Goal: Task Accomplishment & Management: Manage account settings

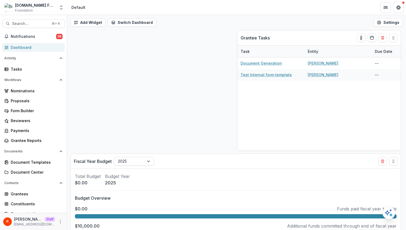
click at [57, 217] on div "[PERSON_NAME] [PERSON_NAME][EMAIL_ADDRESS][DOMAIN_NAME]" at bounding box center [33, 222] width 60 height 10
click at [58, 220] on icon "More" at bounding box center [60, 222] width 4 height 4
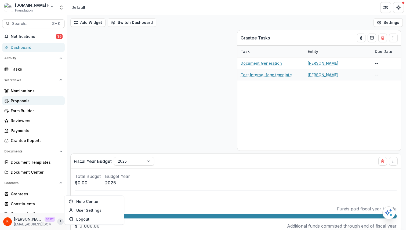
click at [32, 97] on link "Proposals" at bounding box center [33, 100] width 63 height 9
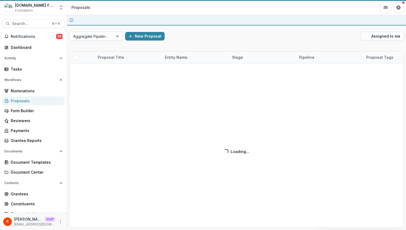
click at [29, 98] on div "Proposals" at bounding box center [36, 101] width 50 height 6
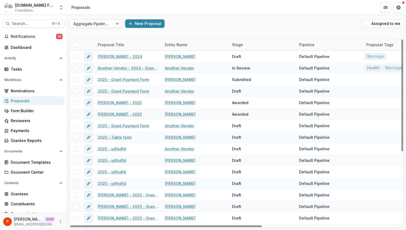
click at [99, 24] on div at bounding box center [91, 23] width 36 height 7
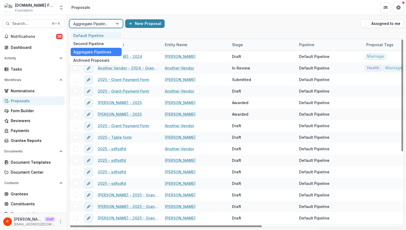
click at [97, 36] on div "Default Pipeline" at bounding box center [96, 35] width 51 height 8
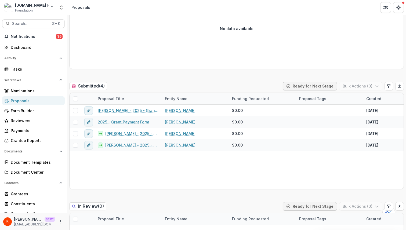
scroll to position [92, 0]
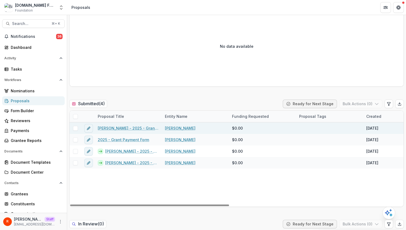
click at [75, 130] on span at bounding box center [75, 128] width 5 height 5
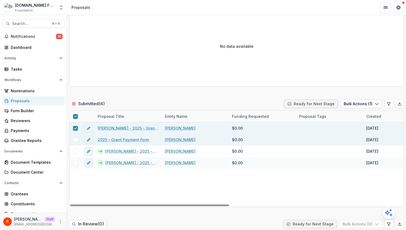
click at [77, 143] on div at bounding box center [76, 140] width 12 height 12
click at [75, 141] on span at bounding box center [75, 140] width 5 height 5
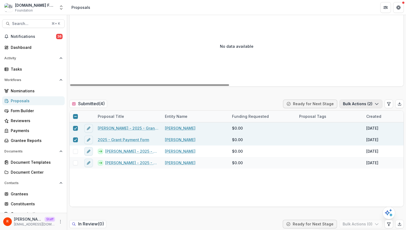
click at [362, 102] on button "Bulk Actions ( 2 )" at bounding box center [361, 104] width 43 height 9
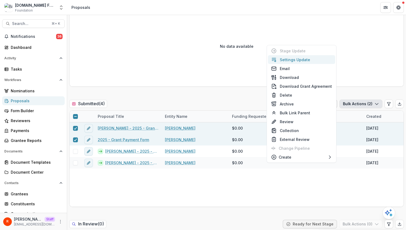
click at [304, 61] on button "Settings Update" at bounding box center [301, 59] width 67 height 9
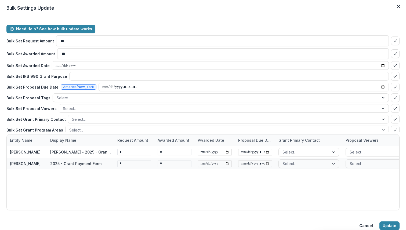
click at [27, 7] on header "Bulk Settings Update" at bounding box center [203, 8] width 406 height 16
copy section "Bulk Settings Update Need Help? See how bulk update works"
click at [397, 5] on icon "Close" at bounding box center [398, 6] width 3 height 3
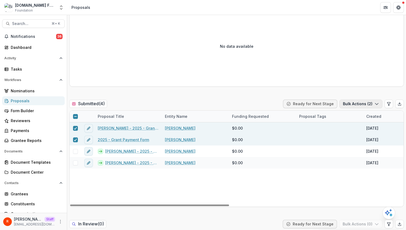
click at [353, 103] on button "Bulk Actions ( 2 )" at bounding box center [361, 104] width 43 height 9
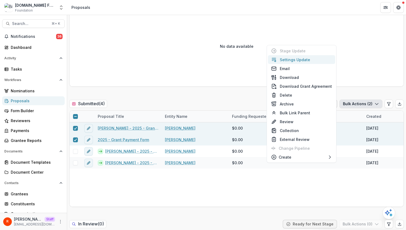
click at [303, 59] on button "Settings Update" at bounding box center [301, 59] width 67 height 9
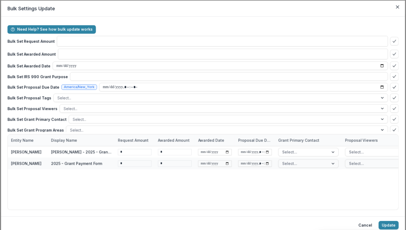
type input "**"
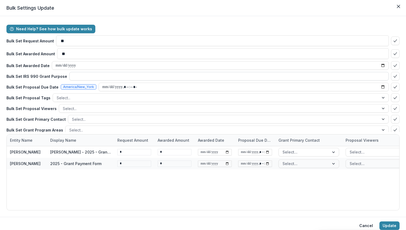
click at [81, 80] on input at bounding box center [229, 76] width 320 height 9
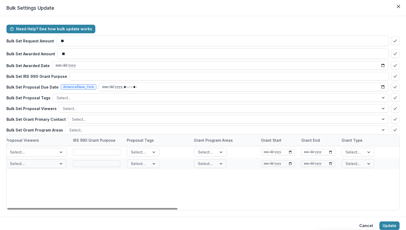
scroll to position [0, 362]
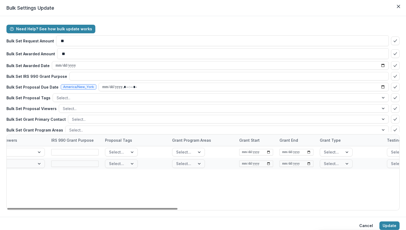
click at [9, 76] on p "Bulk Set IRS 990 Grant Purpose" at bounding box center [36, 77] width 61 height 6
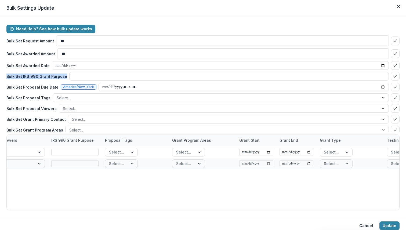
drag, startPoint x: 9, startPoint y: 76, endPoint x: 54, endPoint y: 76, distance: 45.1
click at [54, 76] on p "Bulk Set IRS 990 Grant Purpose" at bounding box center [36, 77] width 61 height 6
copy p "Bulk Set IRS 990 Grant Purpose"
click at [11, 128] on p "Bulk Set Grant Program Areas" at bounding box center [34, 130] width 57 height 6
drag, startPoint x: 11, startPoint y: 128, endPoint x: 46, endPoint y: 128, distance: 35.2
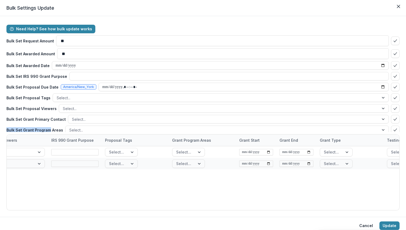
click at [46, 128] on p "Bulk Set Grant Program Areas" at bounding box center [34, 130] width 57 height 6
click at [10, 119] on p "Bulk Set Grant Primary Contact" at bounding box center [35, 120] width 59 height 6
drag, startPoint x: 10, startPoint y: 119, endPoint x: 58, endPoint y: 119, distance: 48.4
click at [58, 119] on p "Bulk Set Grant Primary Contact" at bounding box center [35, 120] width 59 height 6
copy p "Bulk Set Grant Primary Contact"
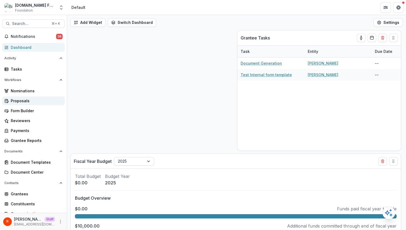
click at [35, 102] on div "Proposals" at bounding box center [36, 101] width 50 height 6
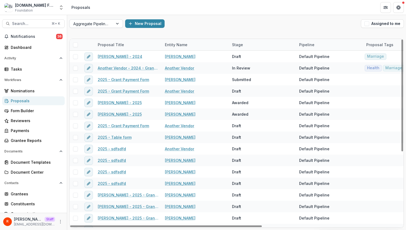
click at [104, 27] on div at bounding box center [91, 23] width 36 height 7
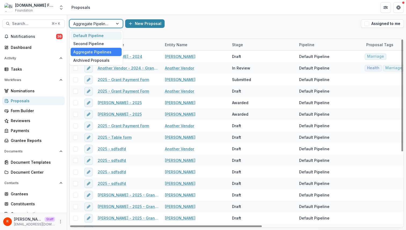
click at [102, 37] on div "Default Pipeline" at bounding box center [96, 35] width 51 height 8
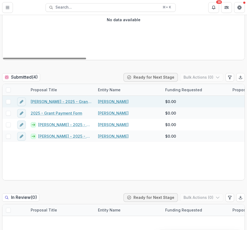
scroll to position [115, 0]
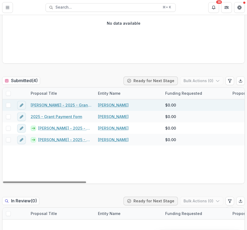
click at [9, 106] on span at bounding box center [8, 105] width 5 height 5
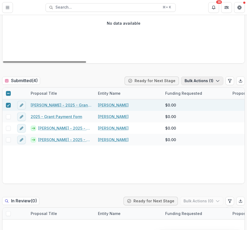
click at [195, 79] on button "Bulk Actions ( 1 )" at bounding box center [202, 81] width 42 height 9
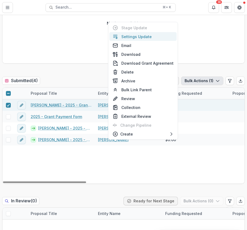
click at [143, 36] on button "Settings Update" at bounding box center [142, 36] width 67 height 9
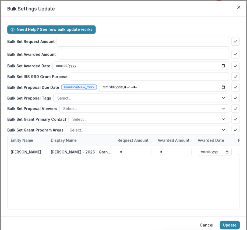
type input "**"
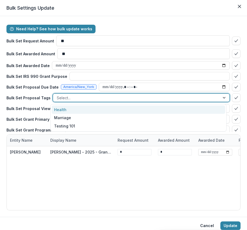
click at [75, 95] on div at bounding box center [136, 98] width 159 height 7
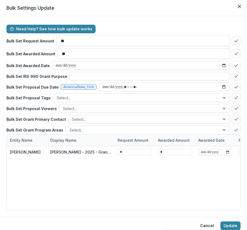
click at [34, 102] on div "Need Help? See how bulk update works Bulk Set Request Amount ** Bulk Set Awarde…" at bounding box center [123, 78] width 234 height 107
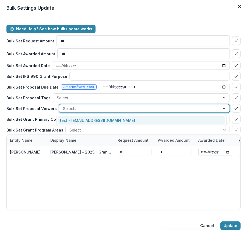
click at [74, 109] on div at bounding box center [139, 108] width 153 height 7
click at [74, 117] on div "test - raj+1@trytemelio.com" at bounding box center [141, 120] width 167 height 8
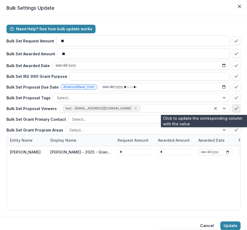
click at [234, 108] on polyline "bulk-confirm-option" at bounding box center [235, 108] width 3 height 2
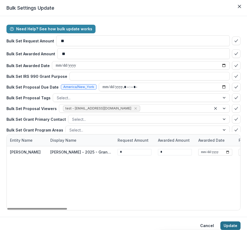
click at [228, 227] on button "Update" at bounding box center [230, 226] width 20 height 9
